Goal: Navigation & Orientation: Find specific page/section

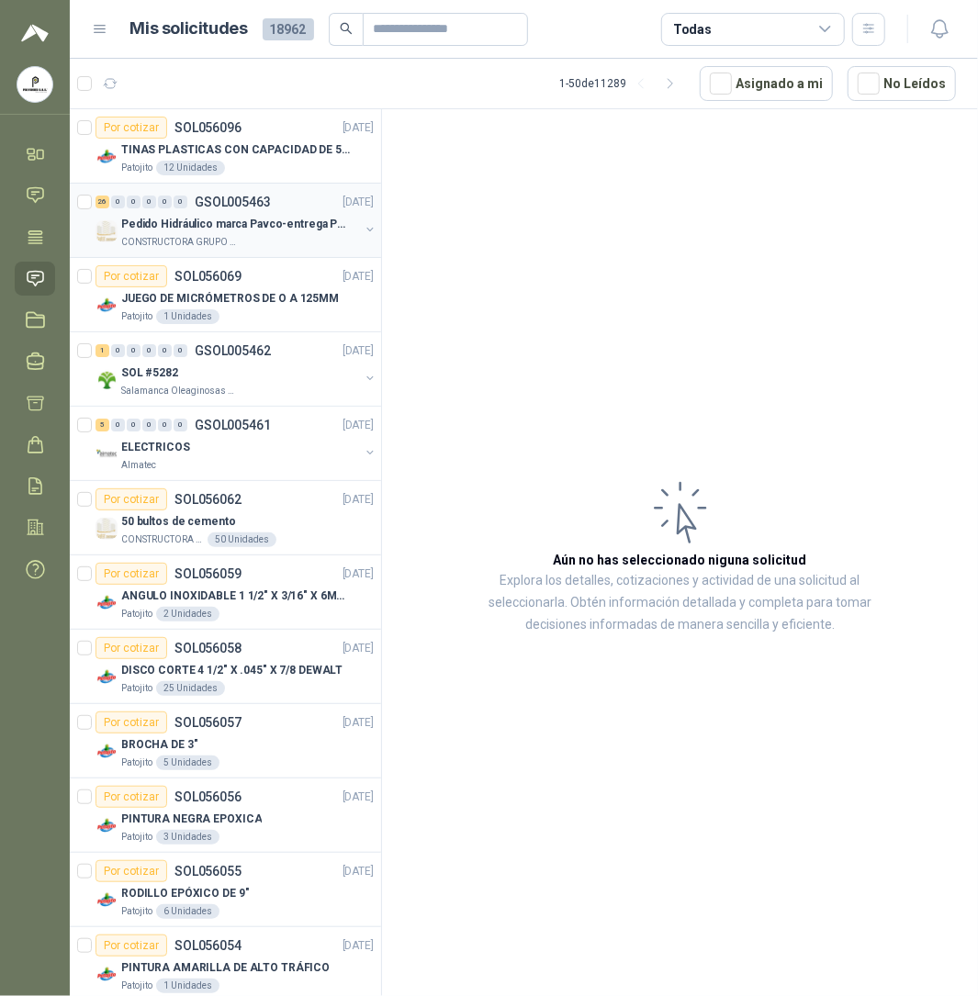
click at [266, 235] on div "Pedido Hidráulico marca Pavco-entrega Popayán CONSTRUCTORA GRUPO FIP" at bounding box center [240, 231] width 238 height 37
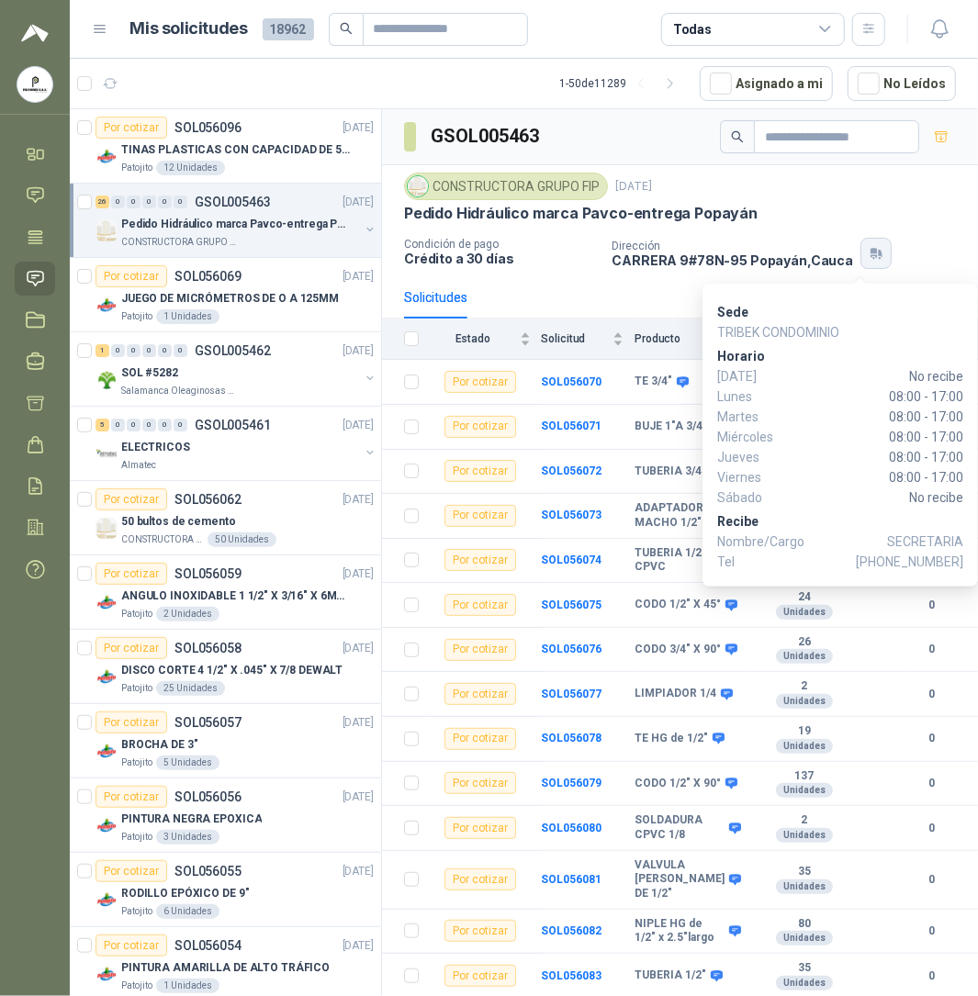
click at [870, 254] on icon "button" at bounding box center [873, 252] width 6 height 6
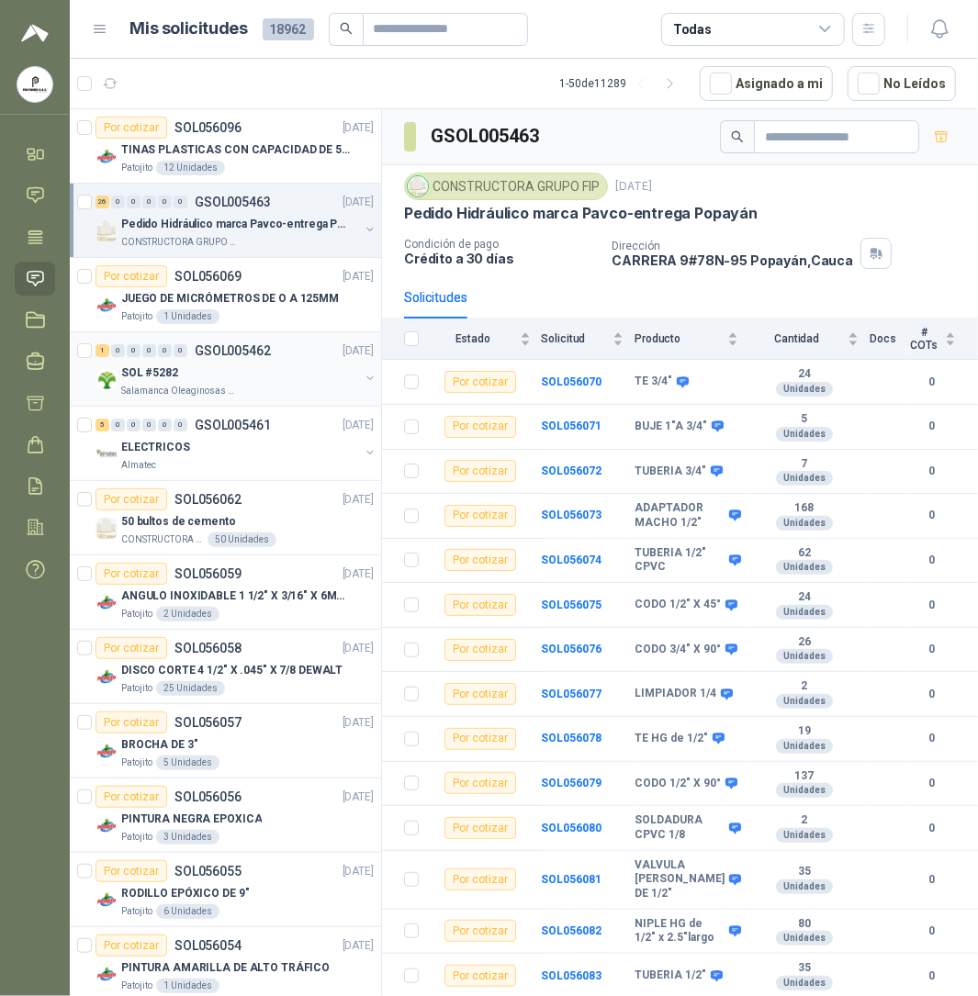
click at [169, 371] on p "SOL #5282" at bounding box center [149, 372] width 57 height 17
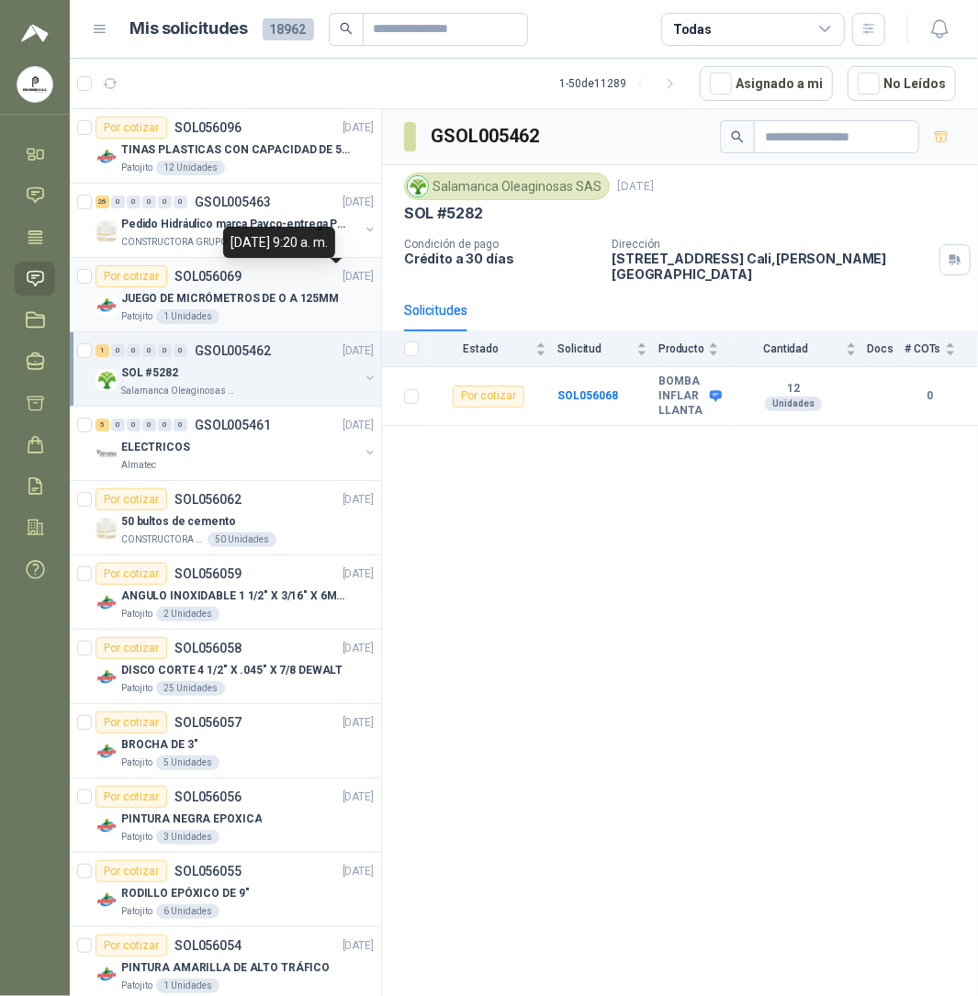
click at [233, 299] on p "JUEGO DE MICRÓMETROS DE O A 125MM" at bounding box center [230, 298] width 218 height 17
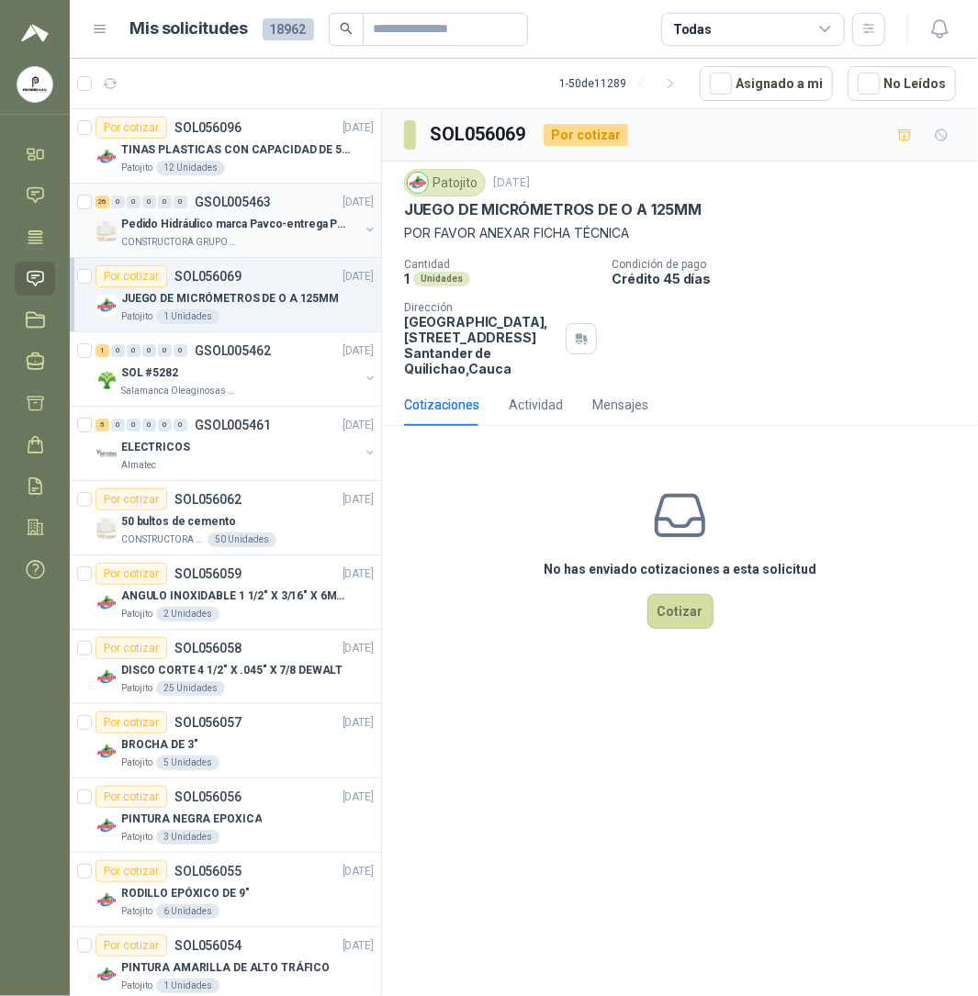
click at [233, 214] on div "Pedido Hidráulico marca Pavco-entrega Popayán" at bounding box center [240, 224] width 238 height 22
